Goal: Book appointment/travel/reservation

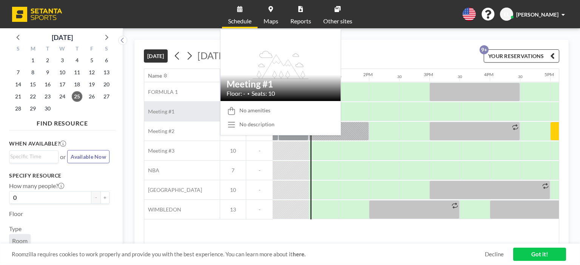
scroll to position [0, 755]
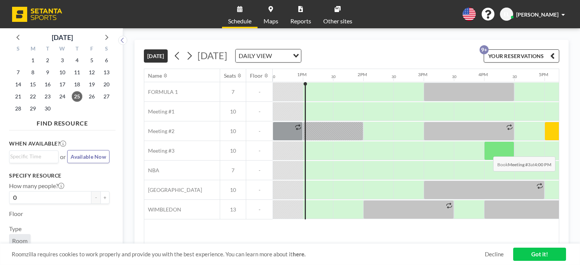
drag, startPoint x: 554, startPoint y: 134, endPoint x: 539, endPoint y: 139, distance: 15.6
click at [488, 151] on div "FORMULA 1 7 - Meeting #1 10 - Meeting #2 10 - Meeting #3 10 - NBA 7 - OLD TRAFF…" at bounding box center [178, 150] width 1578 height 137
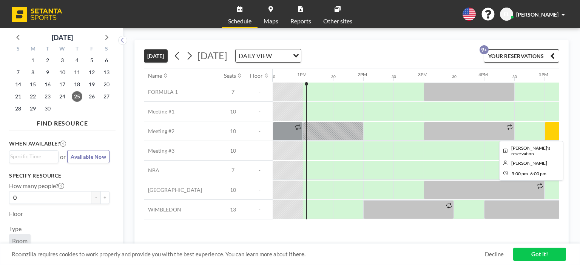
click at [554, 128] on div at bounding box center [574, 131] width 60 height 19
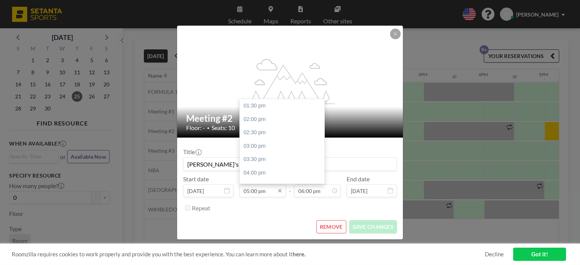
scroll to position [94, 0]
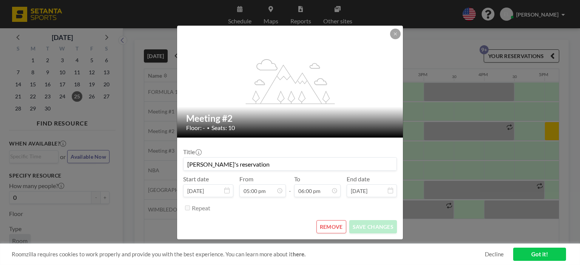
click at [325, 229] on button "REMOVE" at bounding box center [331, 226] width 30 height 13
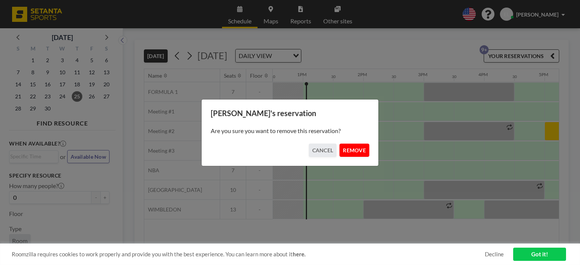
click at [356, 149] on button "REMOVE" at bounding box center [354, 150] width 30 height 13
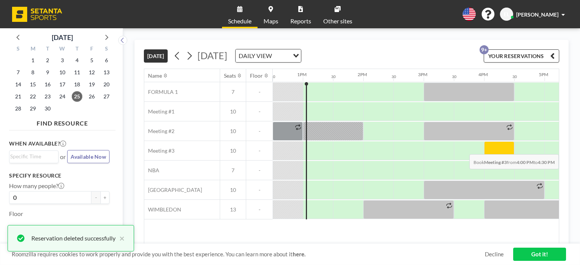
click at [493, 148] on div at bounding box center [499, 151] width 30 height 19
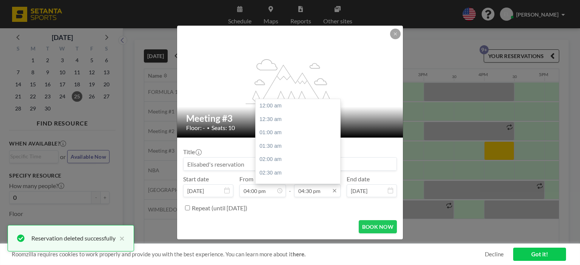
scroll to position [444, 0]
click at [324, 191] on input "04:30 pm" at bounding box center [317, 191] width 46 height 13
click at [280, 119] on div "05:00 pm" at bounding box center [300, 119] width 88 height 14
type input "05:00 pm"
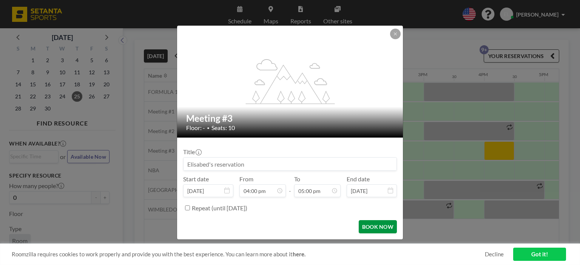
scroll to position [457, 0]
click at [370, 226] on button "BOOK NOW" at bounding box center [378, 226] width 38 height 13
